Goal: Check status: Check status

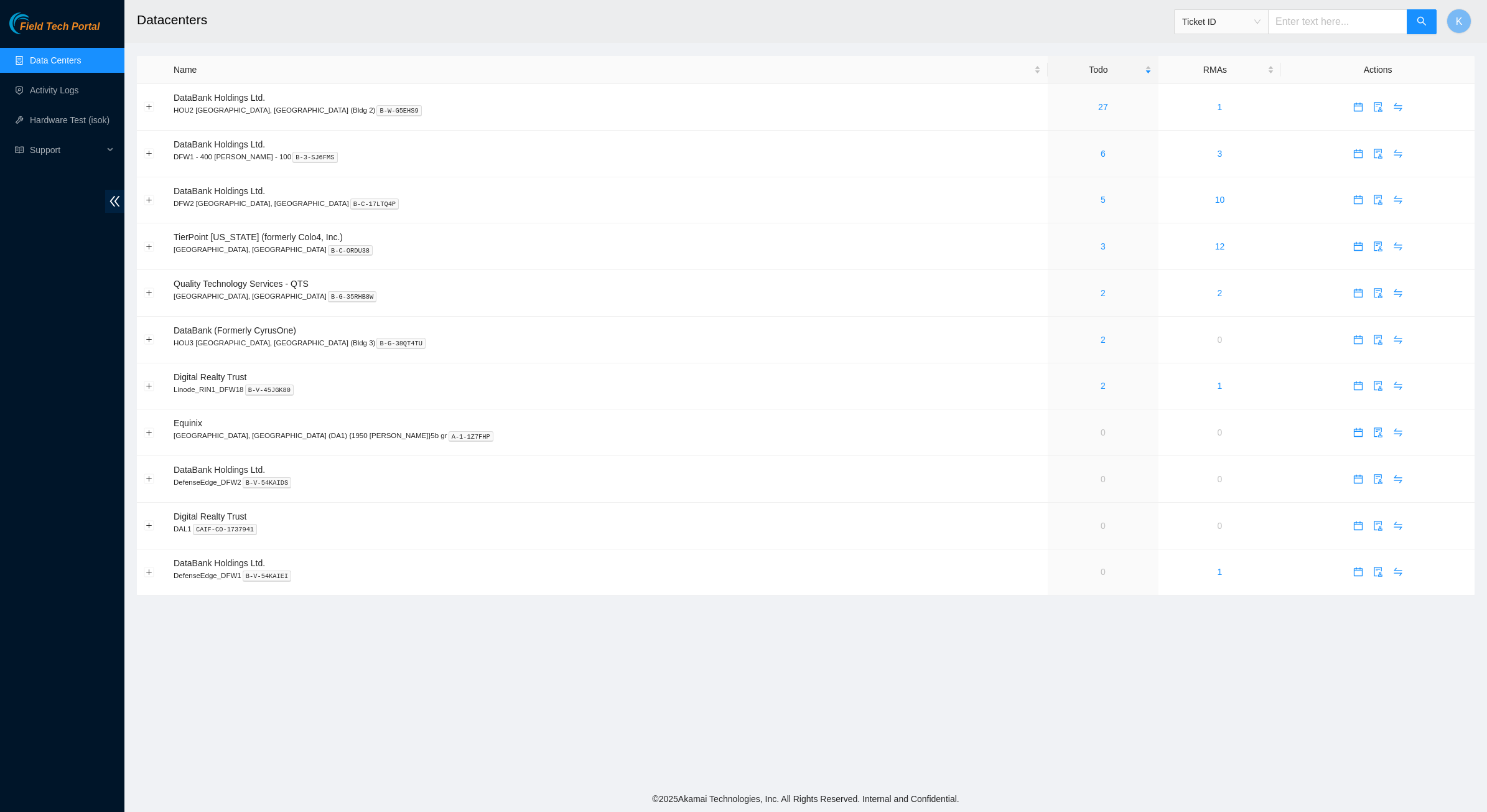
click at [1335, 26] on input "text" at bounding box center [1337, 22] width 139 height 25
paste input "B-V-5RHMLJC"
type input "B-V-5RHMLJC"
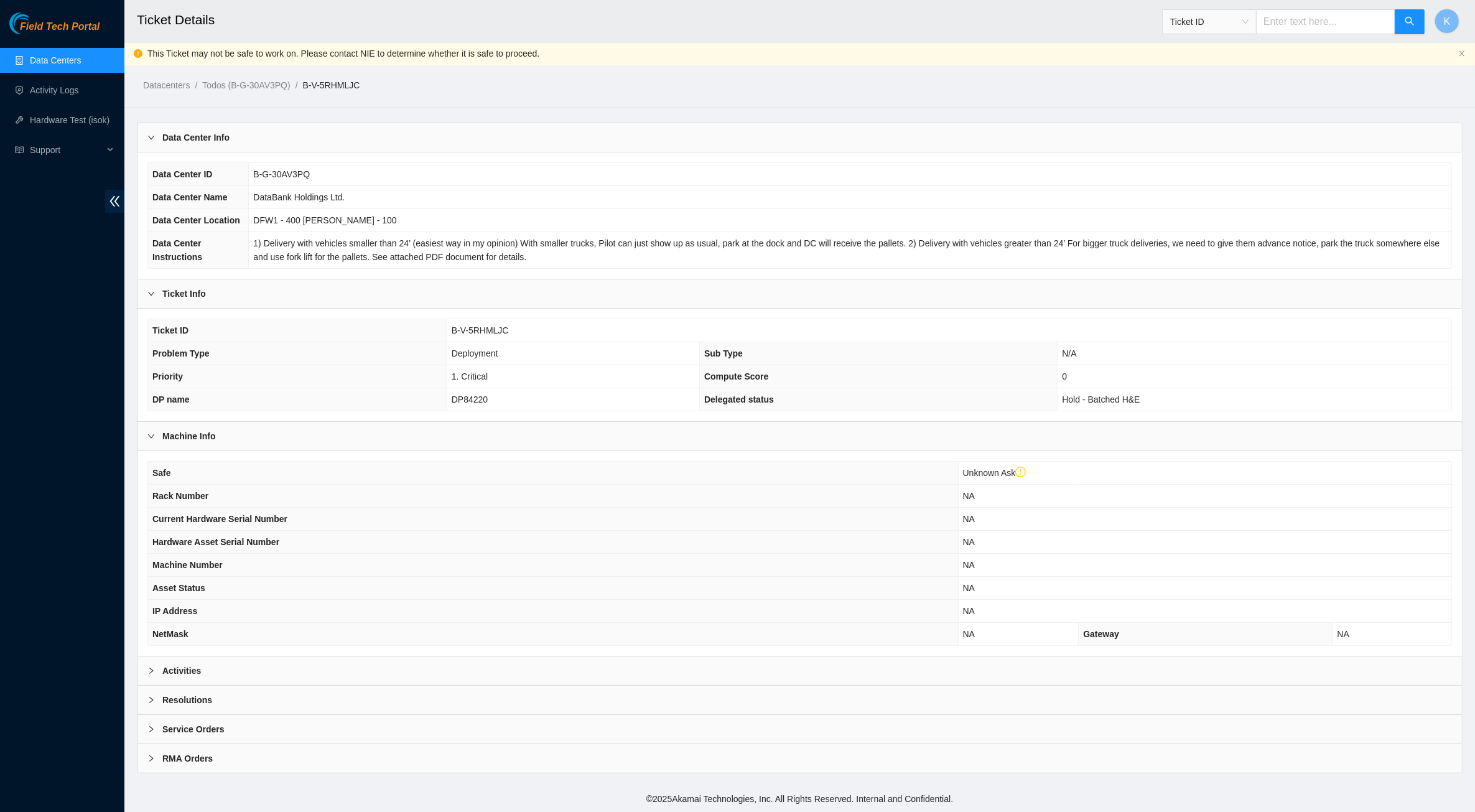
scroll to position [5, 0]
click at [195, 663] on div "Activities" at bounding box center [800, 671] width 1325 height 28
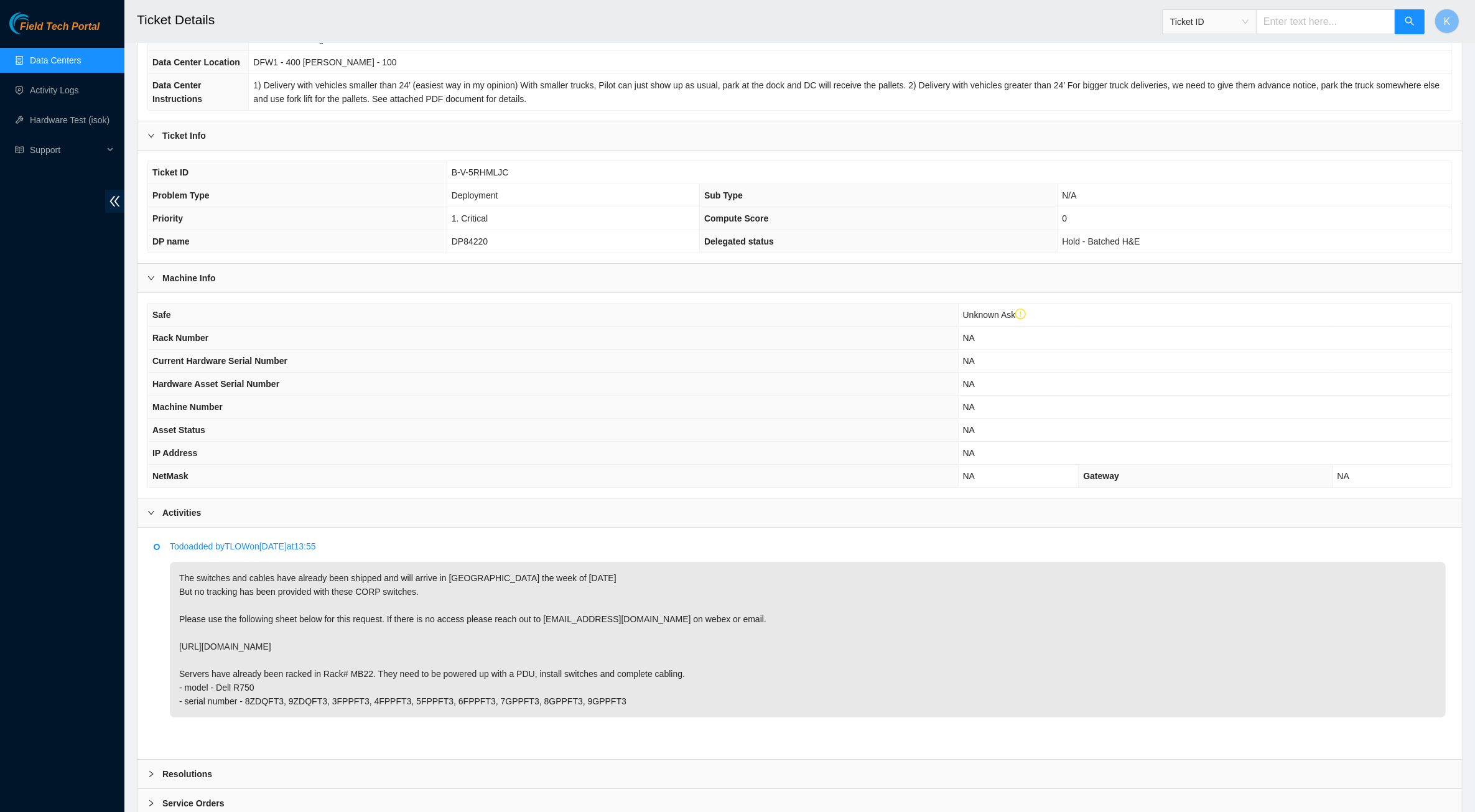
scroll to position [160, 0]
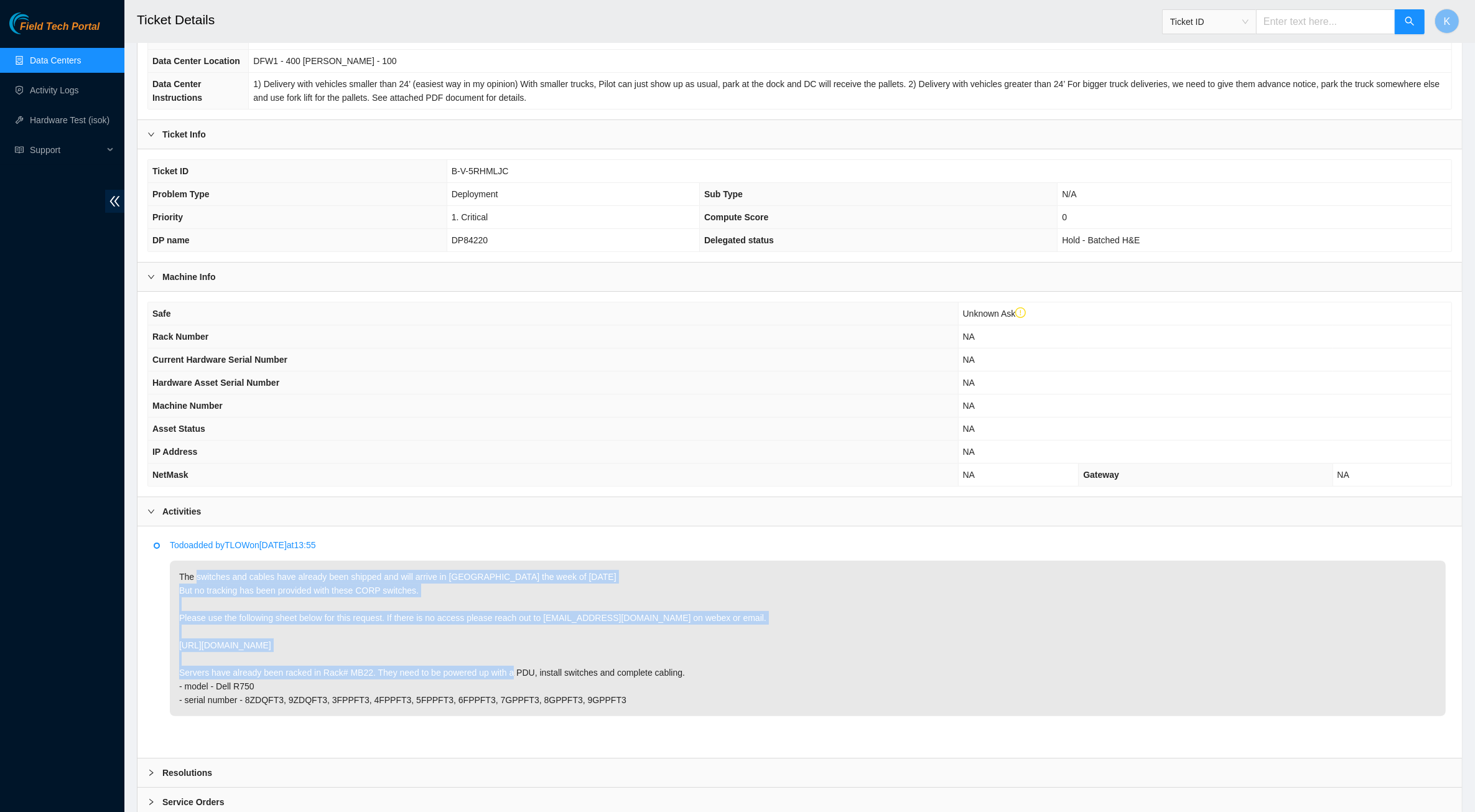
drag, startPoint x: 187, startPoint y: 599, endPoint x: 375, endPoint y: 682, distance: 205.5
click at [375, 682] on p "The switches and cables have already been shipped and will arrive in [GEOGRAPHI…" at bounding box center [807, 638] width 1276 height 155
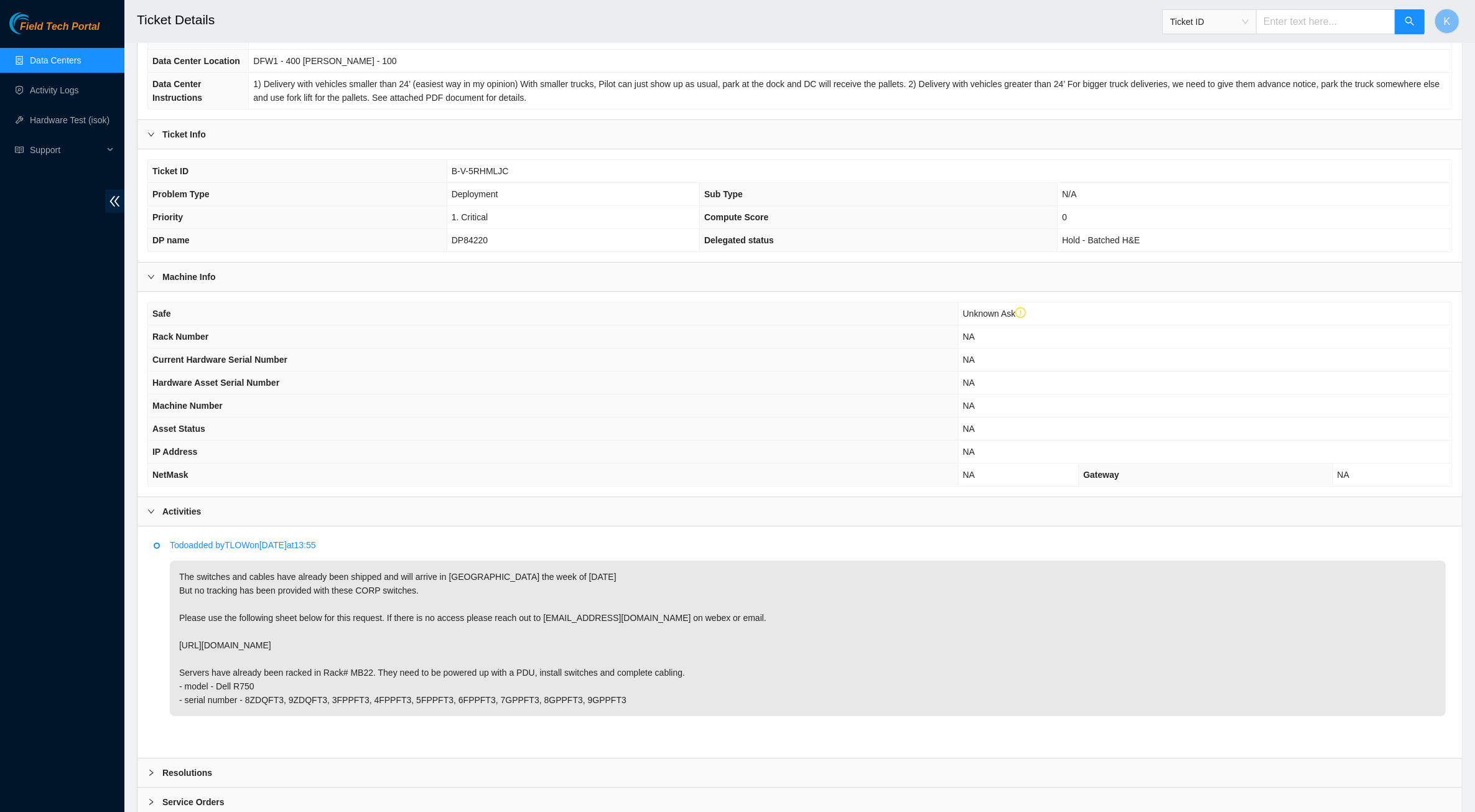
drag, startPoint x: 375, startPoint y: 682, endPoint x: 250, endPoint y: 698, distance: 126.0
click at [255, 699] on p "The switches and cables have already been shipped and will arrive in [GEOGRAPHI…" at bounding box center [807, 638] width 1276 height 155
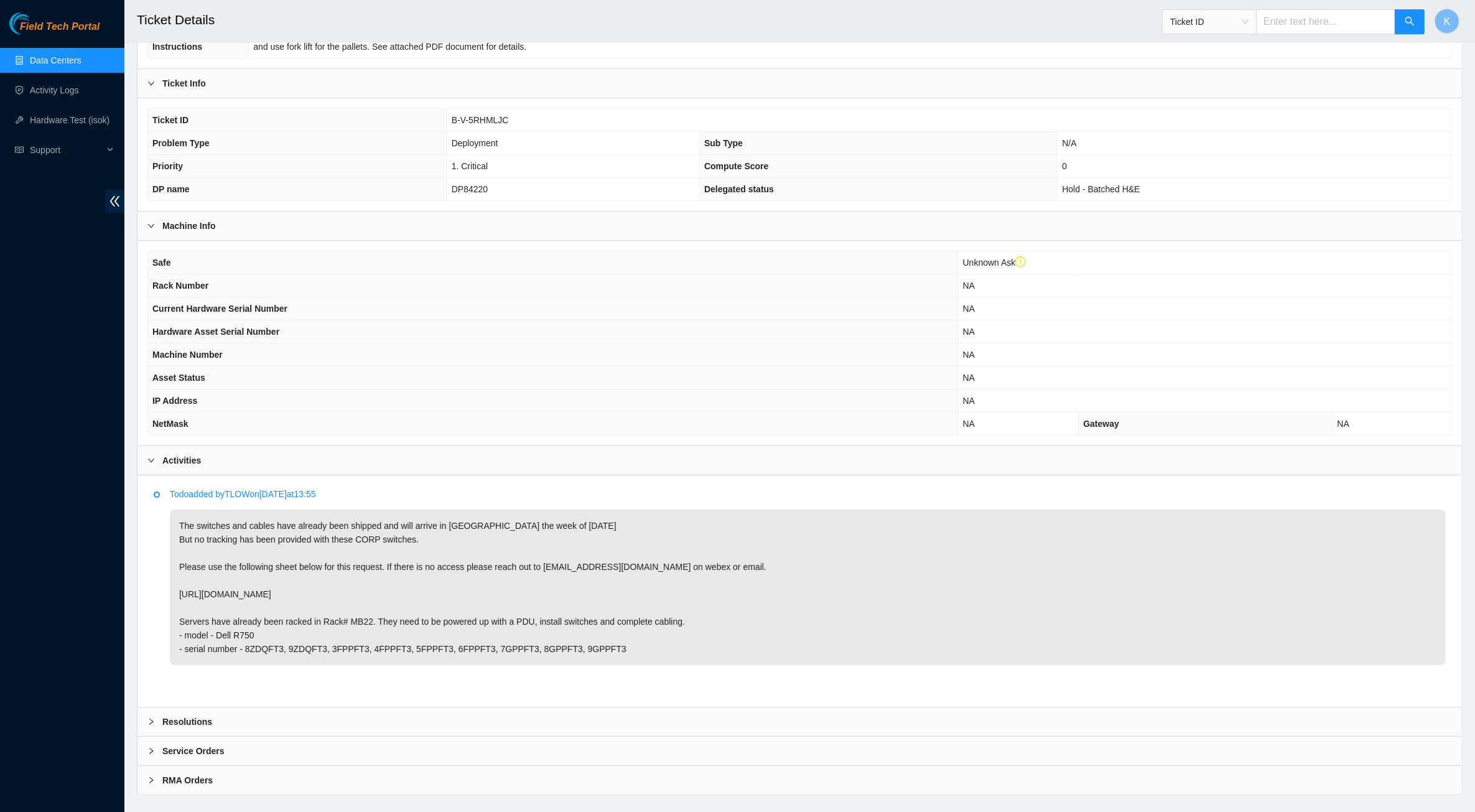
scroll to position [238, 0]
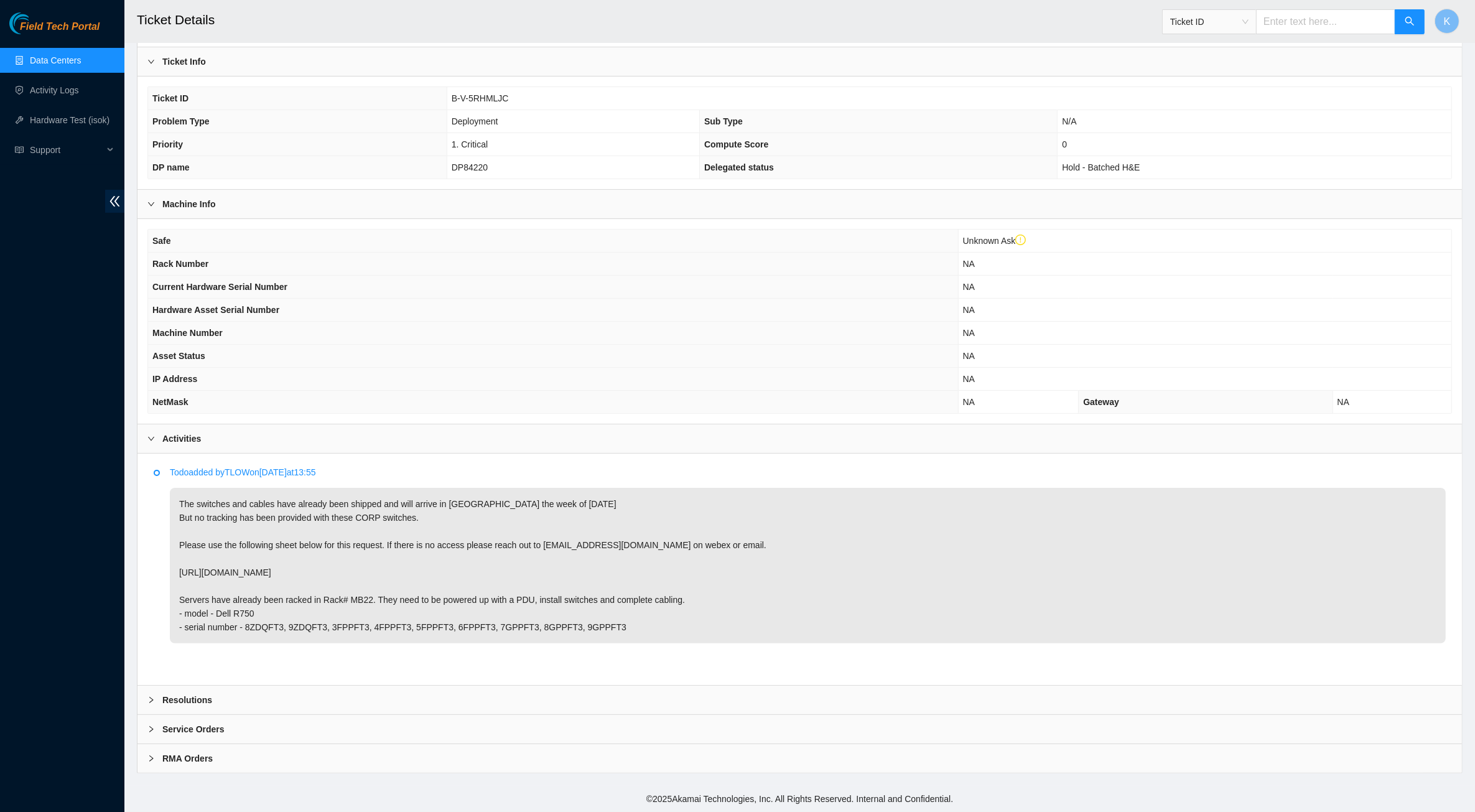
click at [463, 638] on p "The switches and cables have already been shipped and will arrive in [GEOGRAPHI…" at bounding box center [807, 565] width 1276 height 155
drag, startPoint x: 463, startPoint y: 638, endPoint x: 433, endPoint y: 648, distance: 31.6
click at [433, 643] on p "The switches and cables have already been shipped and will arrive in [GEOGRAPHI…" at bounding box center [807, 565] width 1276 height 155
drag, startPoint x: 293, startPoint y: 613, endPoint x: 604, endPoint y: 648, distance: 313.0
click at [604, 643] on p "The switches and cables have already been shipped and will arrive in [GEOGRAPHI…" at bounding box center [807, 565] width 1276 height 155
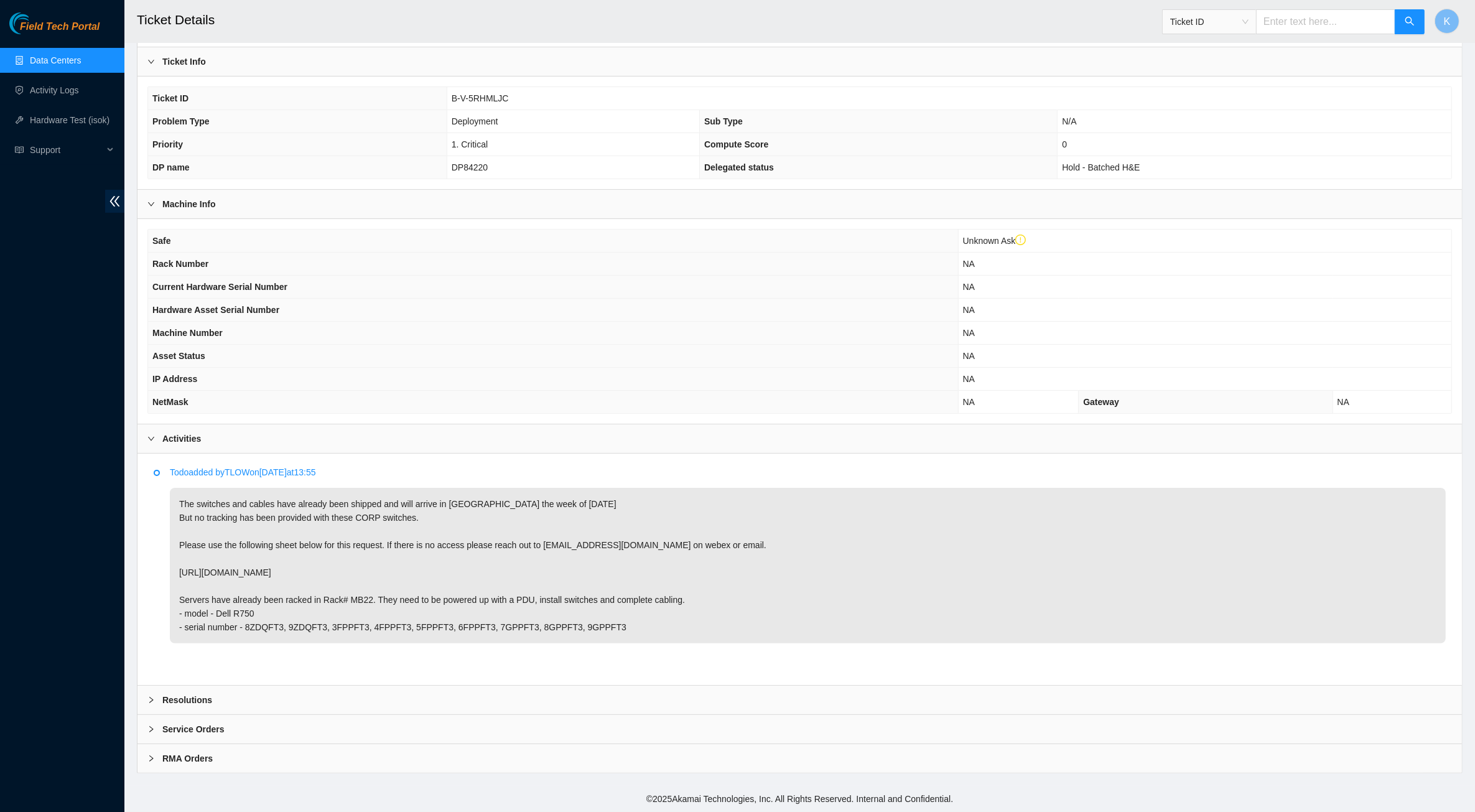
drag, startPoint x: 604, startPoint y: 648, endPoint x: 534, endPoint y: 633, distance: 71.6
click at [534, 633] on p "The switches and cables have already been shipped and will arrive in [GEOGRAPHI…" at bounding box center [807, 565] width 1276 height 155
drag, startPoint x: 600, startPoint y: 642, endPoint x: 220, endPoint y: 614, distance: 381.0
click at [220, 614] on p "The switches and cables have already been shipped and will arrive in [GEOGRAPHI…" at bounding box center [807, 565] width 1276 height 155
drag, startPoint x: 220, startPoint y: 614, endPoint x: 165, endPoint y: 613, distance: 55.0
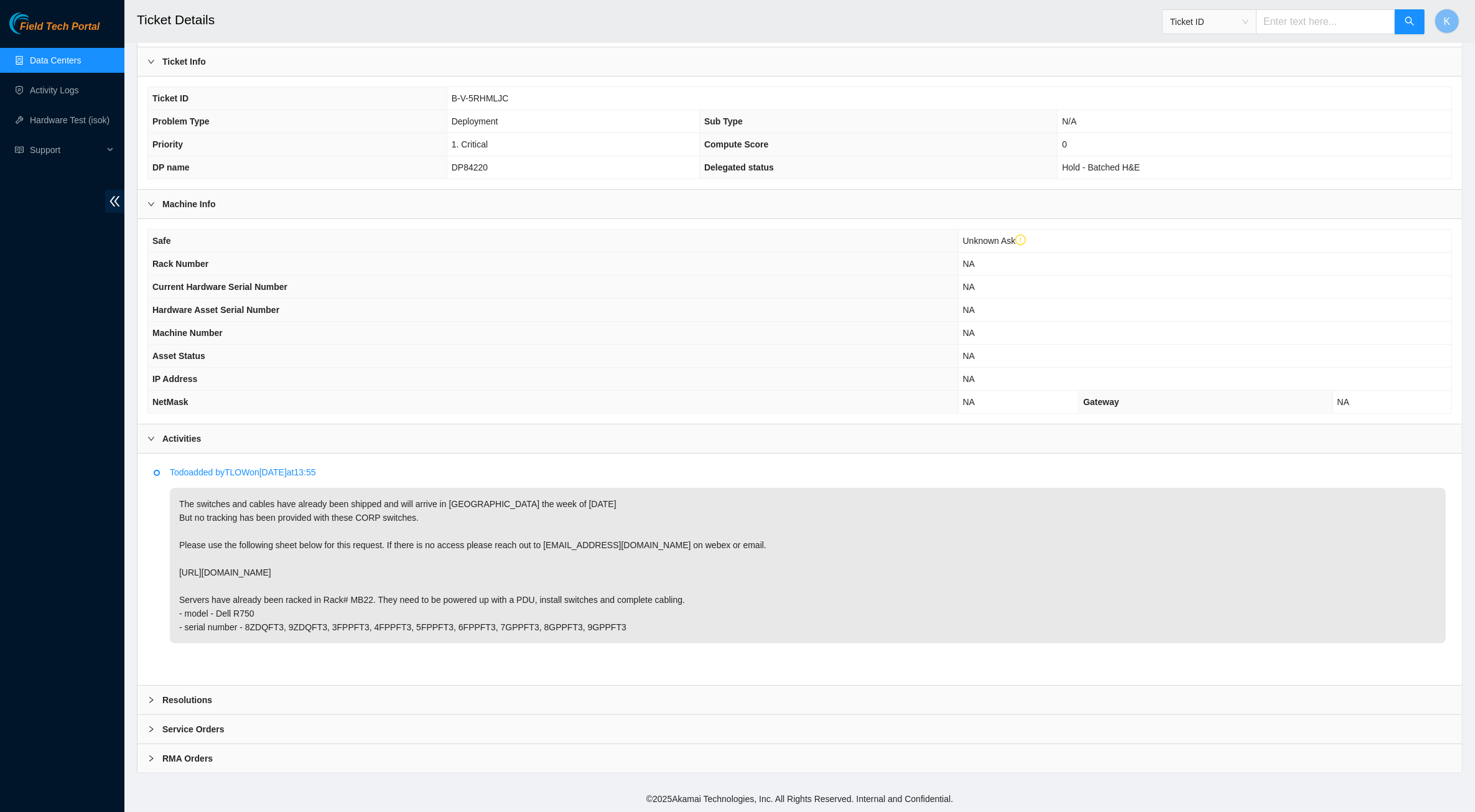
click at [165, 613] on li "Todo added by TLOW on [DATE] 13:55 The switches and cables have already been sh…" at bounding box center [800, 569] width 1292 height 199
drag, startPoint x: 176, startPoint y: 610, endPoint x: 697, endPoint y: 613, distance: 521.0
click at [697, 613] on p "The switches and cables have already been shipped and will arrive in [GEOGRAPHI…" at bounding box center [807, 565] width 1276 height 155
copy p "Servers have already been racked in Rack# MB22. They need to be powered up with…"
